Goal: Information Seeking & Learning: Understand process/instructions

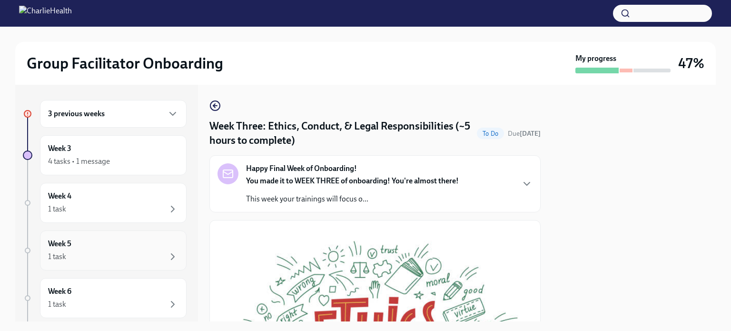
scroll to position [330, 0]
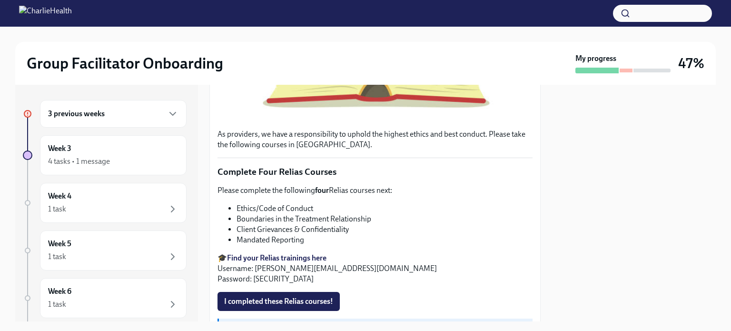
click at [257, 203] on li "Ethics/Code of Conduct" at bounding box center [384, 208] width 296 height 10
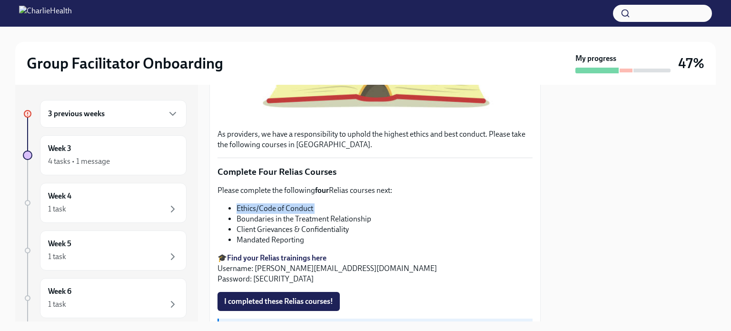
click at [257, 203] on li "Ethics/Code of Conduct" at bounding box center [384, 208] width 296 height 10
click at [297, 214] on li "Boundaries in the Treatment Relationship" at bounding box center [384, 219] width 296 height 10
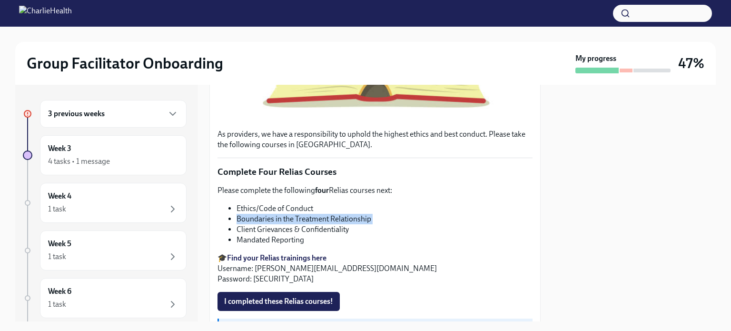
click at [297, 214] on li "Boundaries in the Treatment Relationship" at bounding box center [384, 219] width 296 height 10
copy ul "Boundaries in the Treatment Relationship"
click at [263, 203] on li "Ethics/Code of Conduct" at bounding box center [384, 208] width 296 height 10
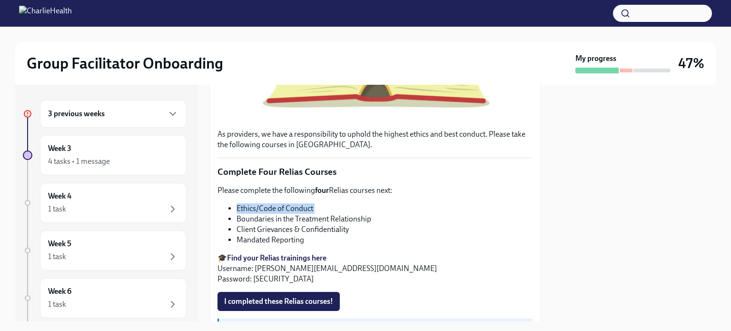
click at [263, 203] on li "Ethics/Code of Conduct" at bounding box center [384, 208] width 296 height 10
copy ul "Ethics/Code of Conduct"
click at [257, 224] on li "Client Grievances & Confidentiality" at bounding box center [384, 229] width 296 height 10
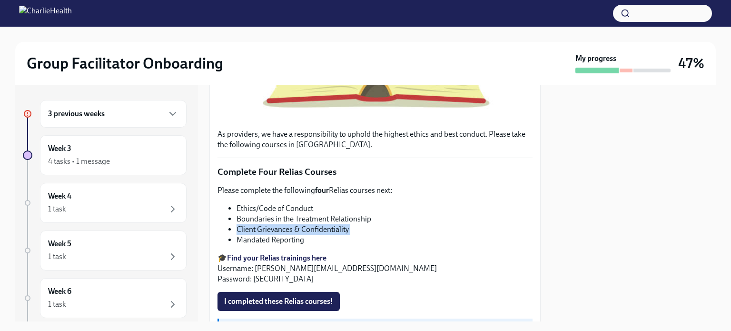
copy ul "Client Grievances & Confidentiality"
click at [273, 235] on li "Mandated Reporting" at bounding box center [384, 240] width 296 height 10
copy div "Mandated Reporting"
